Goal: Task Accomplishment & Management: Manage account settings

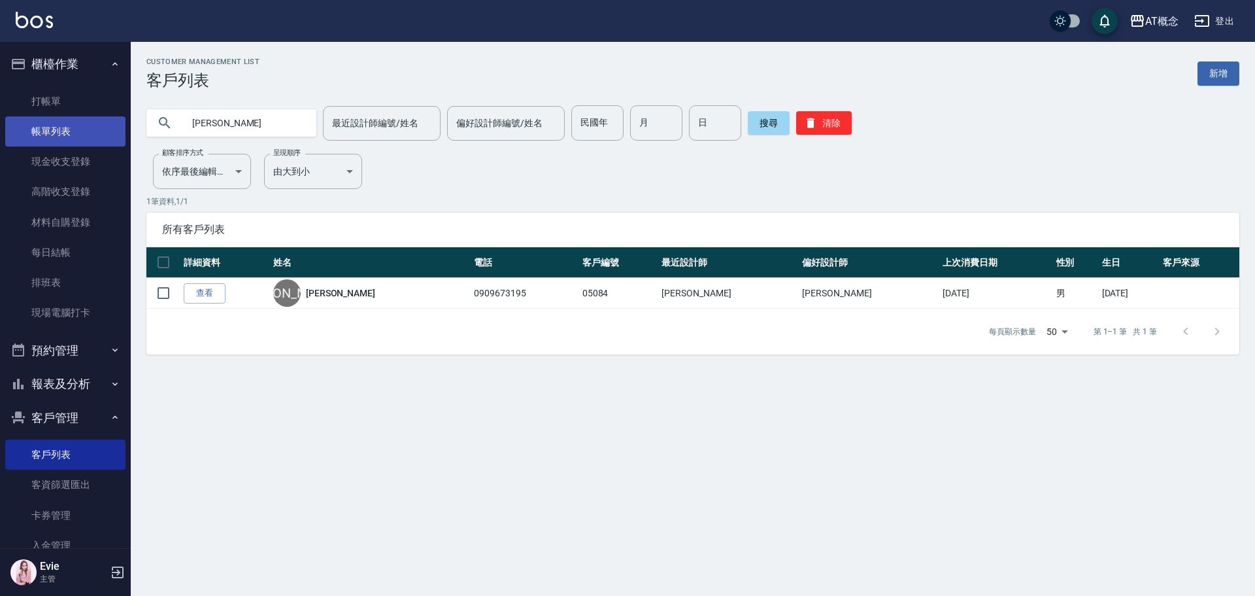
drag, startPoint x: 233, startPoint y: 121, endPoint x: 48, endPoint y: 142, distance: 186.9
click at [48, 142] on div "AT概念 登出 櫃檯作業 打帳單 帳單列表 現金收支登錄 高階收支登錄 材料自購登錄 每日結帳 排班表 現場電腦打卡 預約管理 預約管理 單日預約紀錄 單週預…" at bounding box center [627, 298] width 1255 height 596
type input "04246"
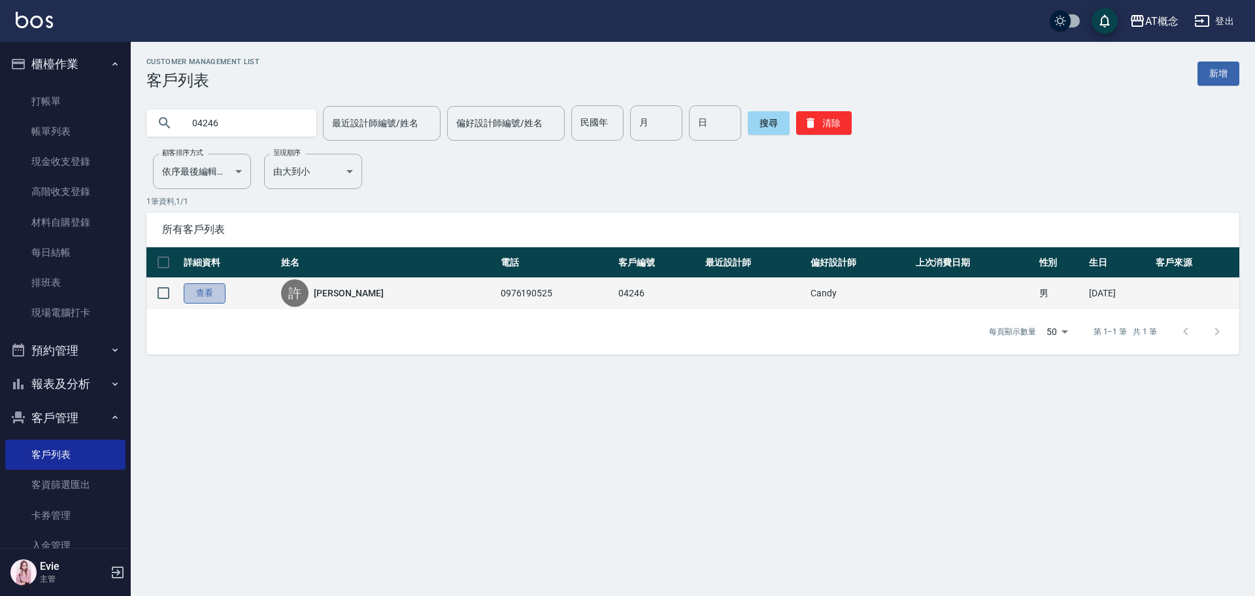
click at [214, 288] on link "查看" at bounding box center [205, 293] width 42 height 20
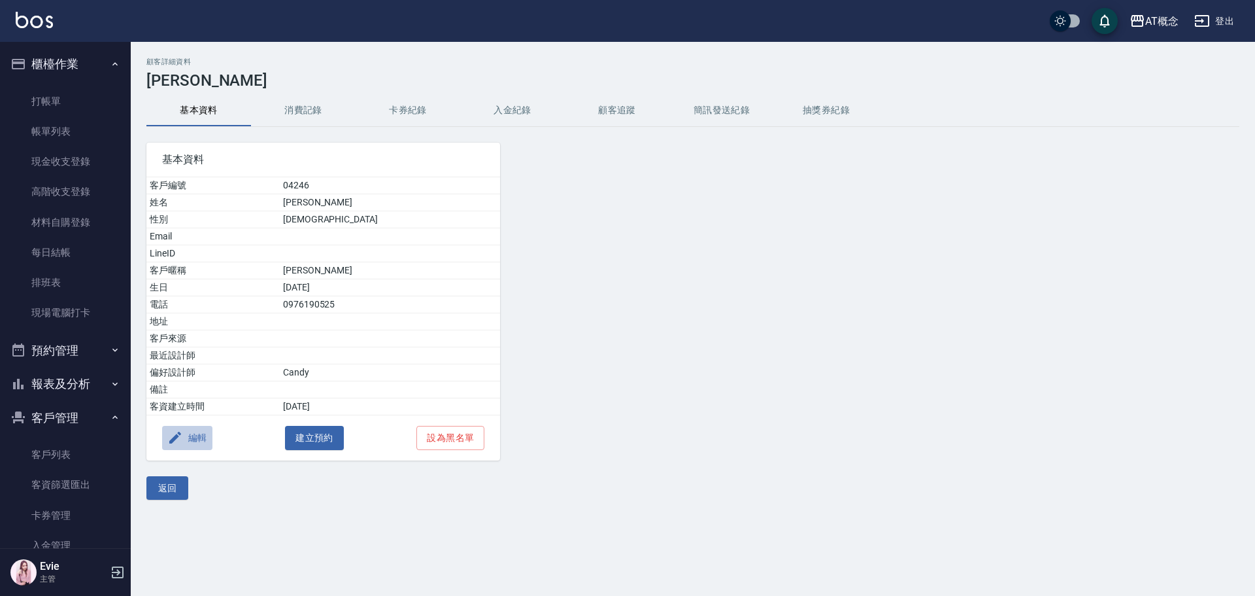
click at [194, 439] on button "編輯" at bounding box center [187, 438] width 50 height 24
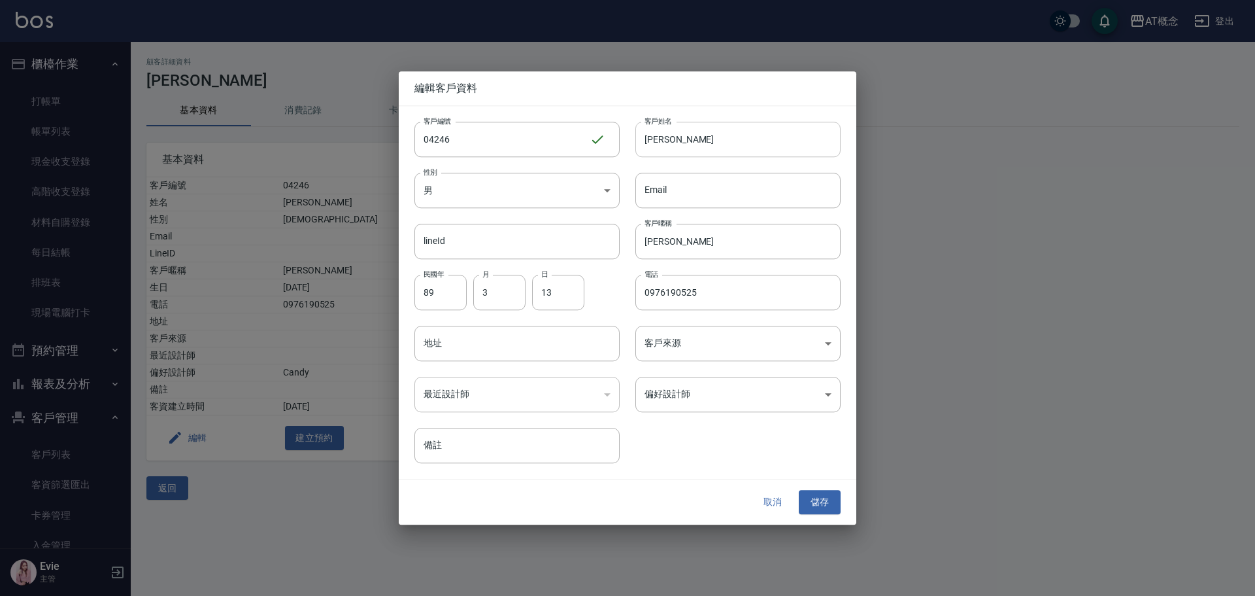
click at [661, 139] on input "[PERSON_NAME]" at bounding box center [738, 139] width 205 height 35
type input "[PERSON_NAME]"
click at [653, 241] on input "[PERSON_NAME]" at bounding box center [738, 241] width 205 height 35
type input "[PERSON_NAME]"
click at [817, 502] on button "儲存" at bounding box center [820, 502] width 42 height 24
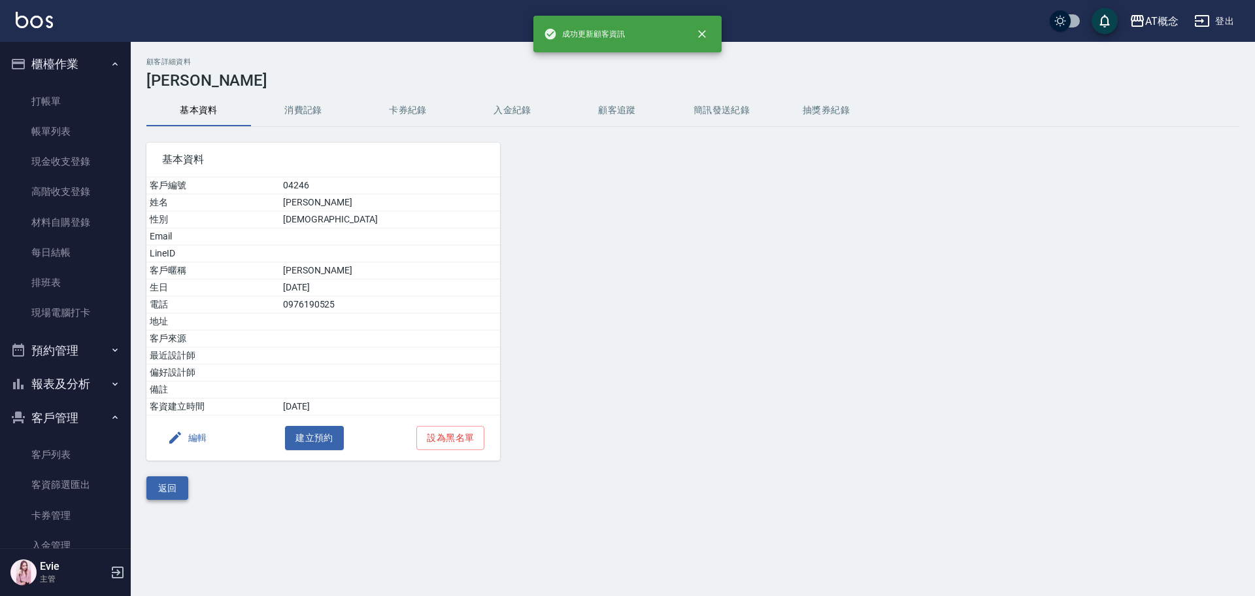
click at [177, 484] on button "返回" at bounding box center [167, 488] width 42 height 24
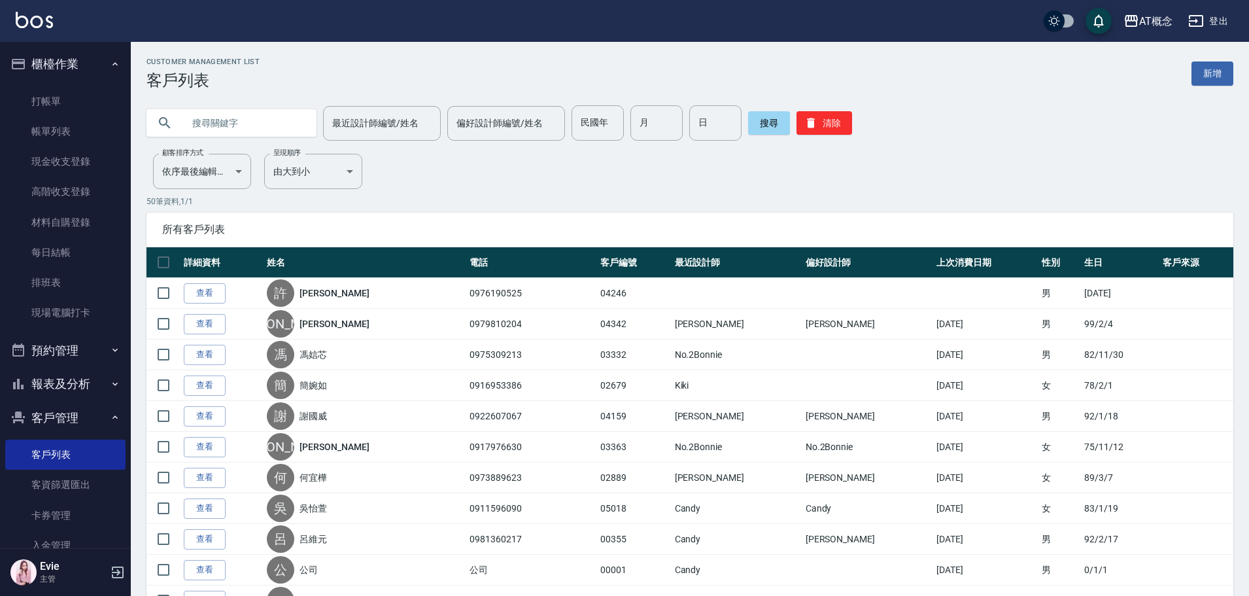
click at [218, 118] on input "text" at bounding box center [244, 122] width 123 height 35
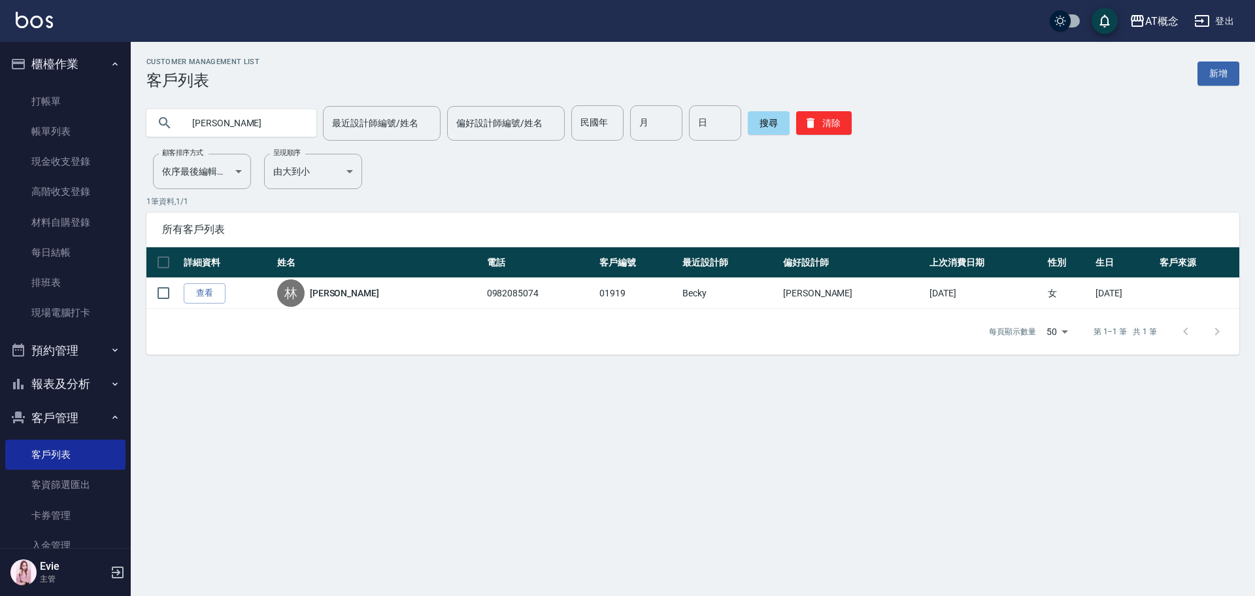
click at [245, 129] on input "[PERSON_NAME]" at bounding box center [244, 122] width 123 height 35
type input "林"
type input "[PERSON_NAME]"
